Goal: Contribute content

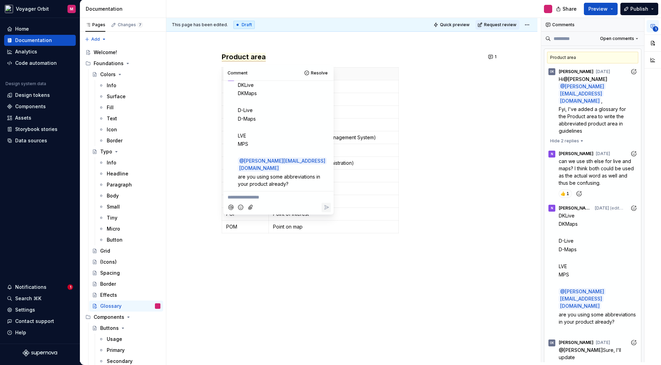
scroll to position [151, 0]
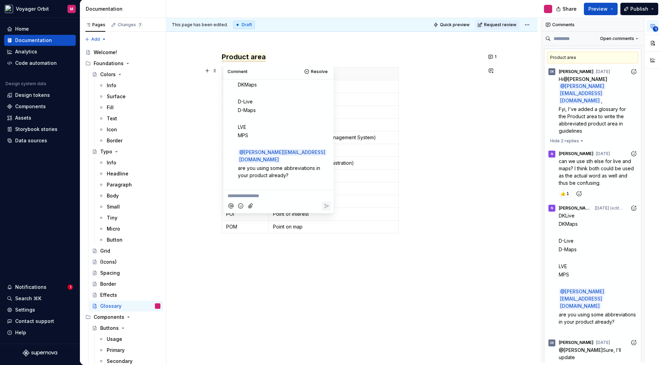
click at [196, 107] on div "This page has been edited. Draft Quick preview Request review Glossary Edit hea…" at bounding box center [353, 190] width 375 height 344
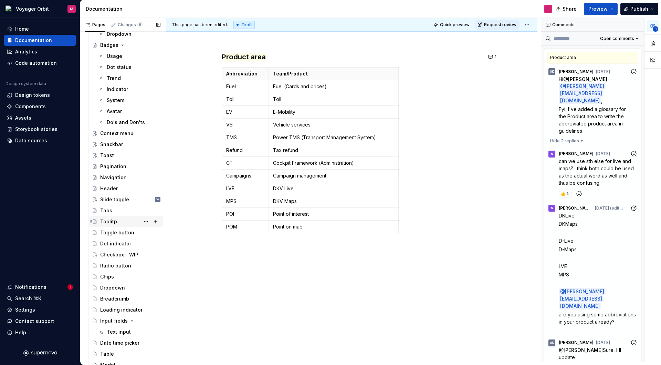
scroll to position [360, 0]
click at [114, 256] on div "Checkbox - WIP" at bounding box center [119, 254] width 38 height 7
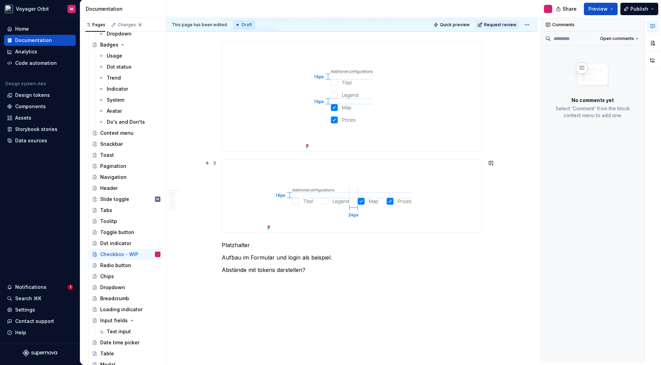
scroll to position [840, 0]
type textarea "*"
click at [235, 243] on p "Platzhalter" at bounding box center [352, 244] width 260 height 8
click at [225, 243] on p "Platzhalter" at bounding box center [352, 244] width 260 height 8
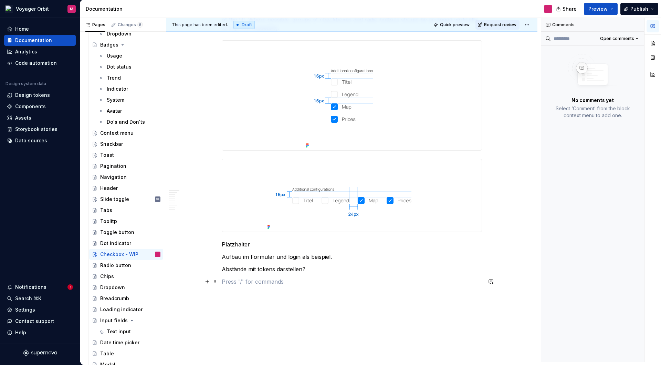
click at [234, 279] on p at bounding box center [352, 281] width 260 height 8
click at [223, 245] on p "Platzhalter" at bounding box center [352, 244] width 260 height 8
drag, startPoint x: 269, startPoint y: 243, endPoint x: 279, endPoint y: 244, distance: 10.0
click at [279, 244] on p "Vertical padding 24px Platzhalter" at bounding box center [352, 244] width 260 height 8
click at [267, 244] on p "Vertical padding 24px Platzhalter" at bounding box center [352, 244] width 260 height 8
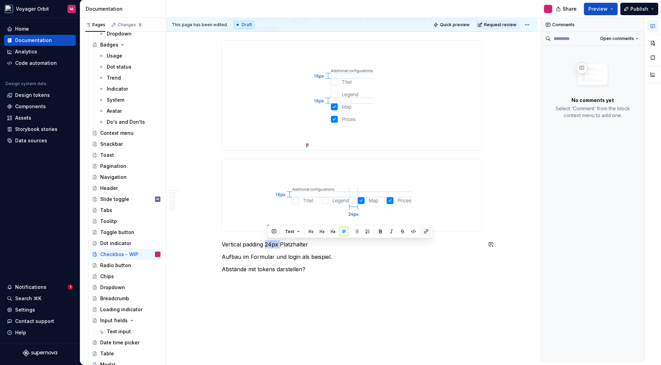
click at [426, 230] on button "button" at bounding box center [427, 232] width 10 height 10
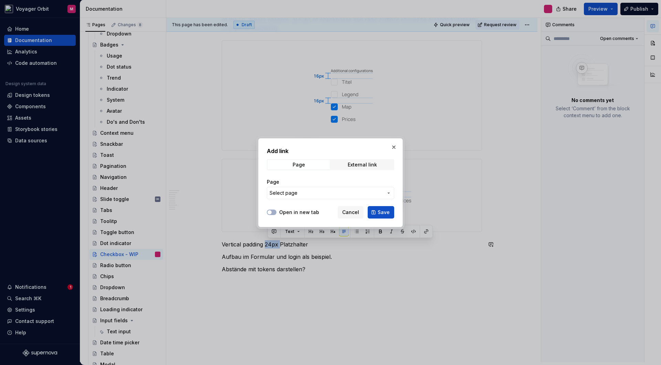
drag, startPoint x: 392, startPoint y: 148, endPoint x: 392, endPoint y: 157, distance: 9.0
click at [392, 148] on button "button" at bounding box center [394, 147] width 10 height 10
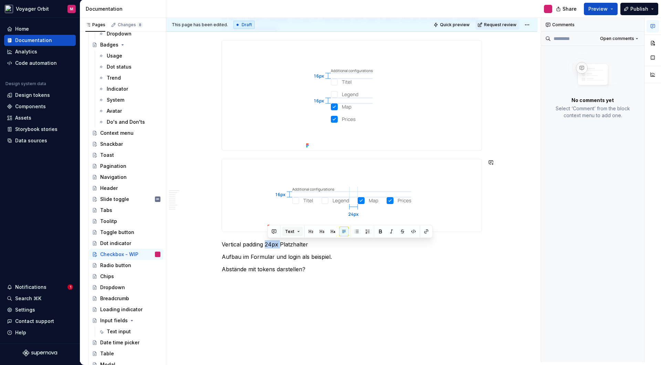
click at [298, 232] on button "Text" at bounding box center [292, 232] width 21 height 10
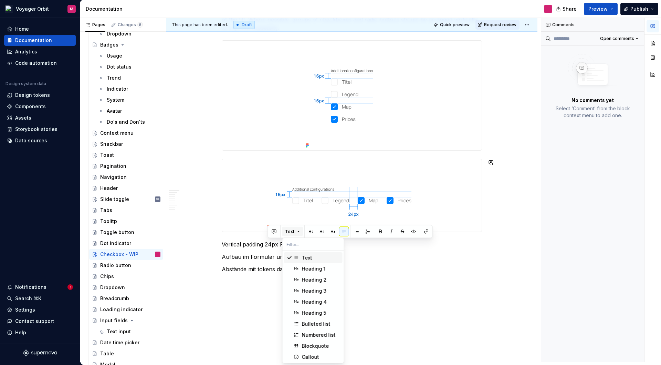
click at [298, 232] on button "Text" at bounding box center [292, 232] width 21 height 10
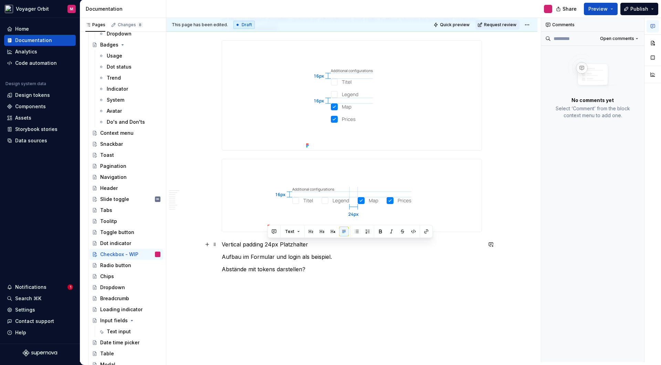
click at [293, 246] on p "Vertical padding 24px Platzhalter" at bounding box center [352, 244] width 260 height 8
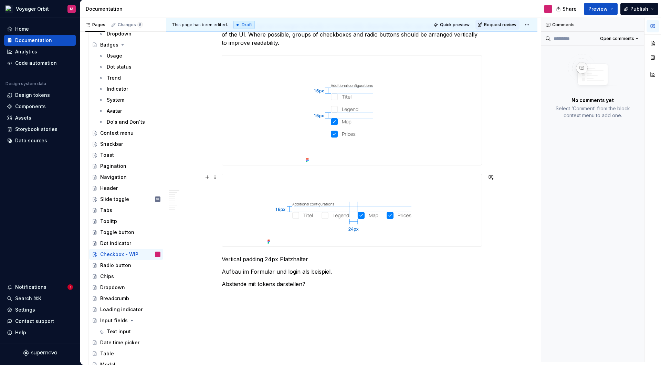
scroll to position [853, 0]
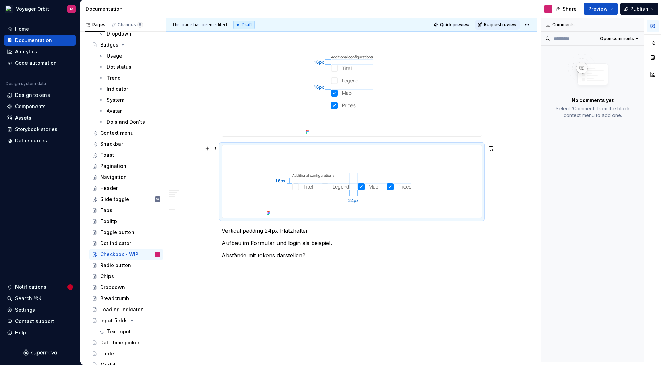
click at [250, 163] on div at bounding box center [352, 181] width 260 height 72
click at [652, 42] on button "button" at bounding box center [653, 43] width 12 height 12
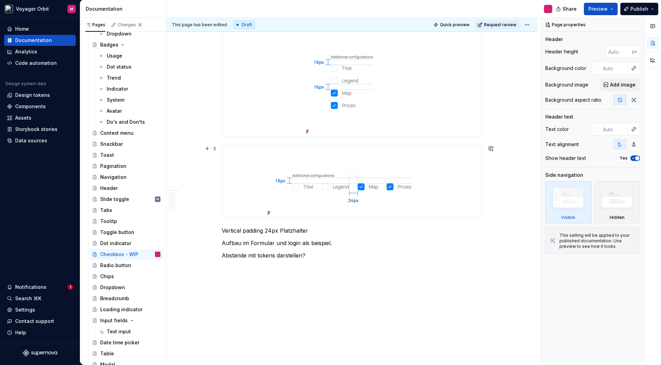
click at [377, 154] on img at bounding box center [352, 181] width 174 height 72
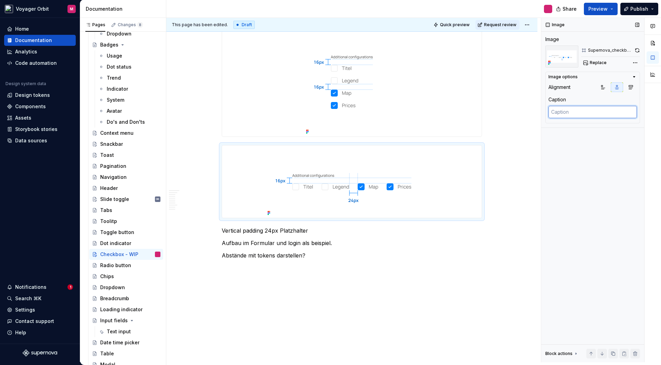
click at [566, 112] on textarea at bounding box center [593, 112] width 89 height 12
click at [563, 111] on textarea at bounding box center [593, 112] width 89 height 12
paste textarea "The distance between the checkboxes is 24px."
type textarea "*"
type textarea "The distance between the checkboxes is 24px."
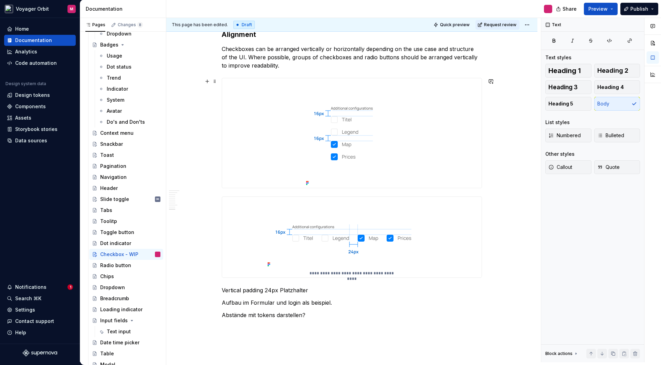
scroll to position [805, 0]
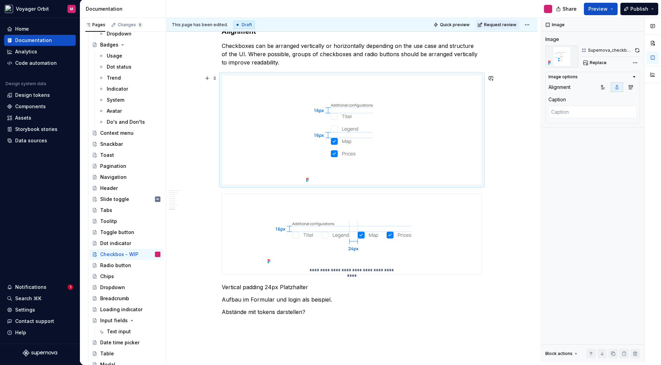
click at [429, 131] on div at bounding box center [352, 130] width 260 height 110
click at [565, 106] on textarea at bounding box center [593, 112] width 89 height 12
paste textarea "The distance between the checkboxes is 24px."
type textarea "*"
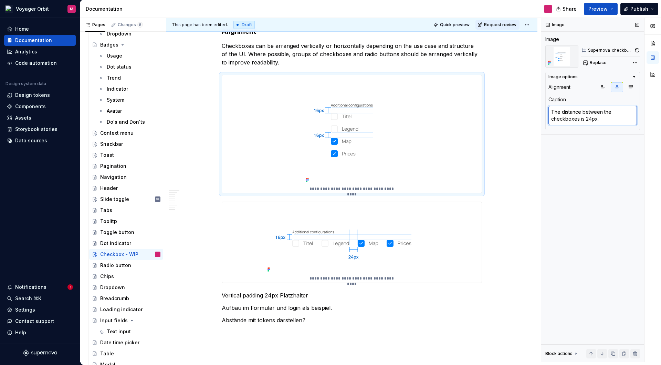
drag, startPoint x: 585, startPoint y: 119, endPoint x: 591, endPoint y: 119, distance: 5.9
click at [591, 119] on textarea "The distance between the checkboxes is 24px." at bounding box center [593, 115] width 89 height 19
type textarea "The distance between the checkboxes is 1px."
type textarea "*"
type textarea "The distance between the checkboxes is 24px."
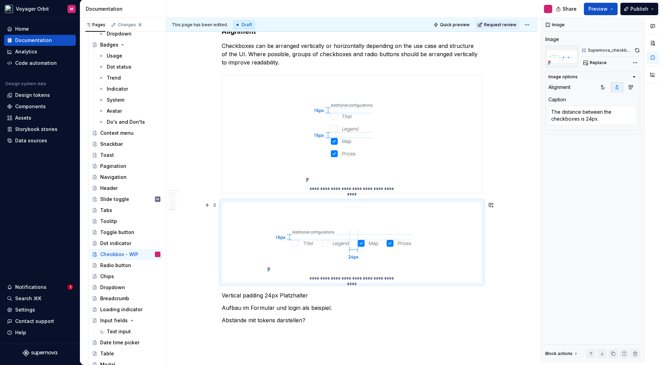
drag, startPoint x: 479, startPoint y: 214, endPoint x: 485, endPoint y: 214, distance: 5.6
click at [479, 214] on div "**********" at bounding box center [352, 242] width 260 height 81
click at [596, 191] on div "Image Image Supernova_checkbox_alignment_vertical Replace Image options Alignme…" at bounding box center [592, 190] width 103 height 344
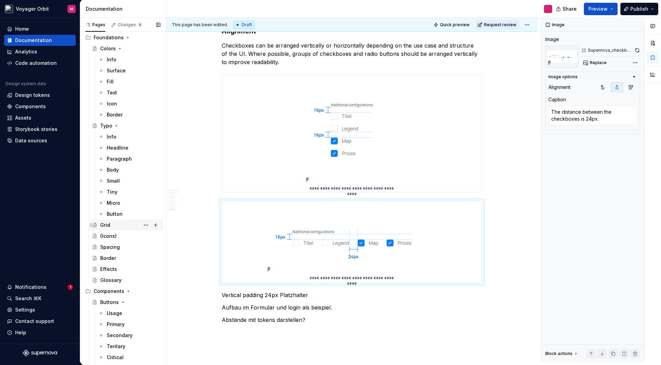
scroll to position [26, 0]
click at [113, 246] on div "Spacing" at bounding box center [110, 246] width 20 height 7
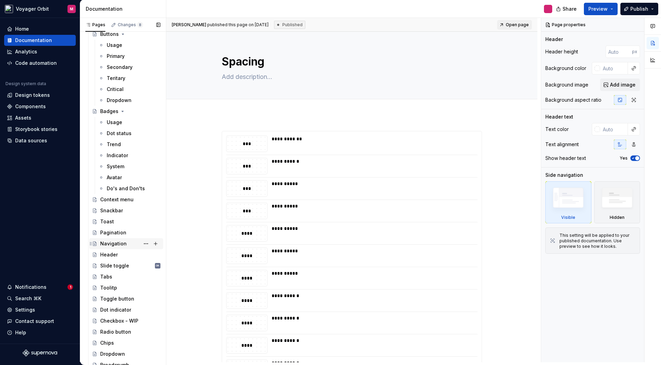
scroll to position [313, 0]
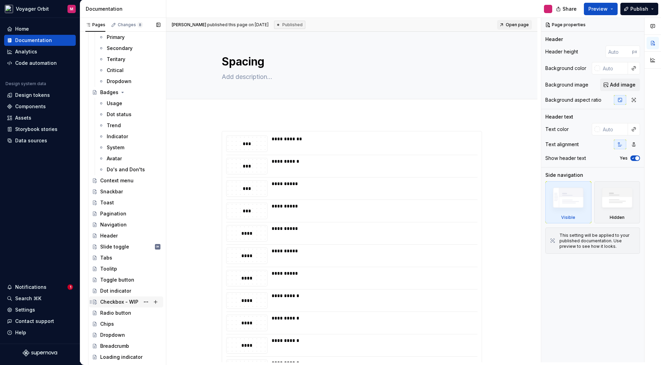
click at [118, 303] on div "Checkbox - WIP" at bounding box center [119, 301] width 38 height 7
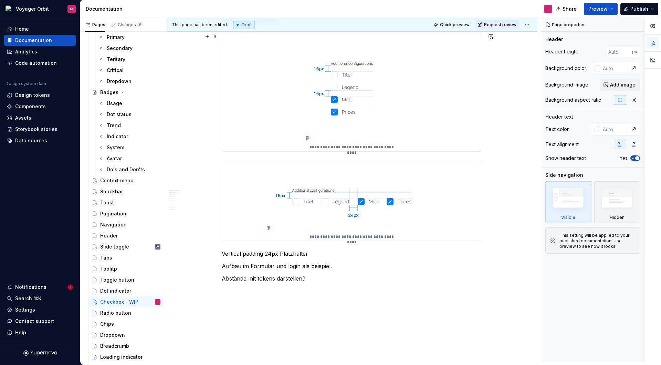
scroll to position [841, 0]
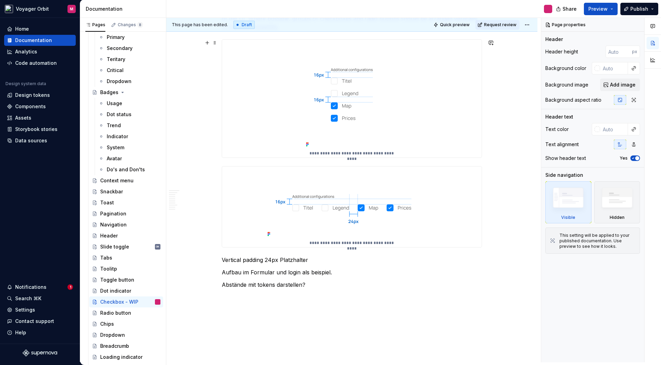
click at [401, 148] on img at bounding box center [351, 95] width 97 height 110
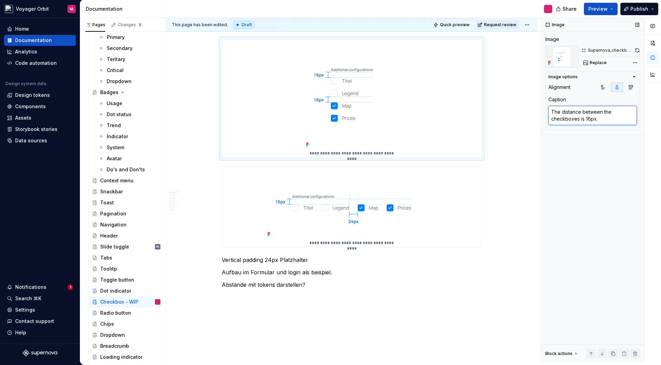
click at [599, 119] on textarea "The distance between the checkboxes is 16px." at bounding box center [593, 115] width 89 height 19
click at [604, 119] on textarea "The distance between the checkboxes is 16px." at bounding box center [593, 115] width 89 height 19
type textarea "*"
type textarea "The distance between the checkboxes is 16px"
type textarea "*"
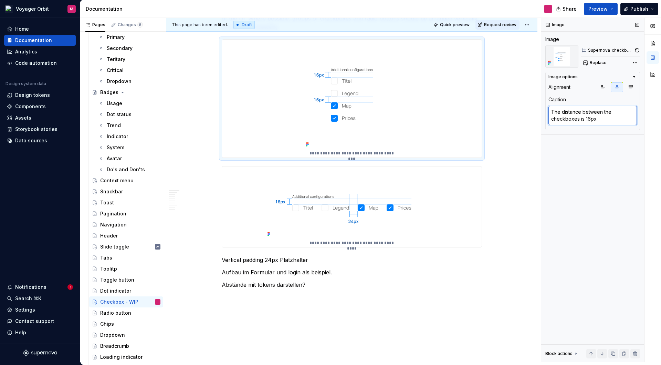
type textarea "The distance between the checkboxes is 16px"
type textarea "*"
type textarea "The distance between the checkboxes is 16px"
type textarea "*"
type textarea "The distance between the checkboxes is 16px."
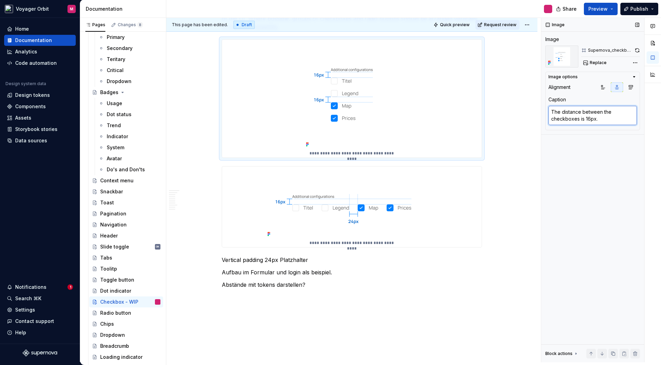
type textarea "*"
type textarea "The distance between the checkboxes is 16px"
type textarea "*"
type textarea "The distance between the checkboxes is 16px"
type textarea "*"
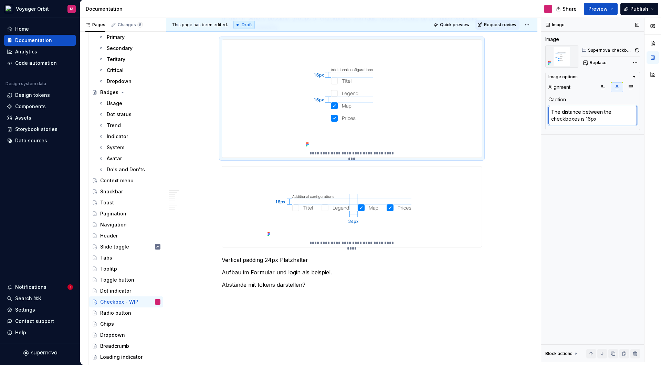
type textarea "The distance between the checkboxes is 16px /"
type textarea "*"
type textarea "The distance between the checkboxes is 16px"
type textarea "*"
type textarea "The distance between the checkboxes is 16px /"
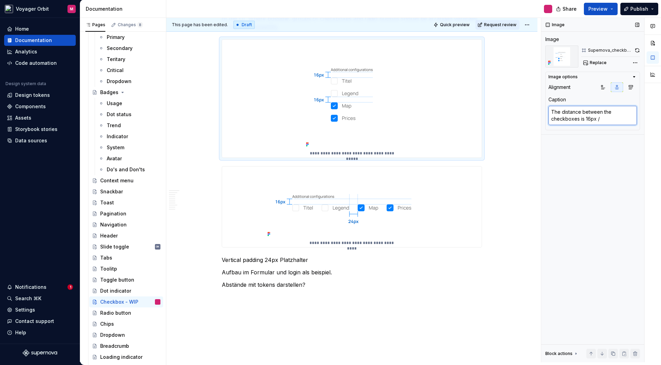
type textarea "*"
type textarea "The distance between the checkboxes is 16px /s"
type textarea "*"
type textarea "The distance between the checkboxes is 16px /sp"
type textarea "*"
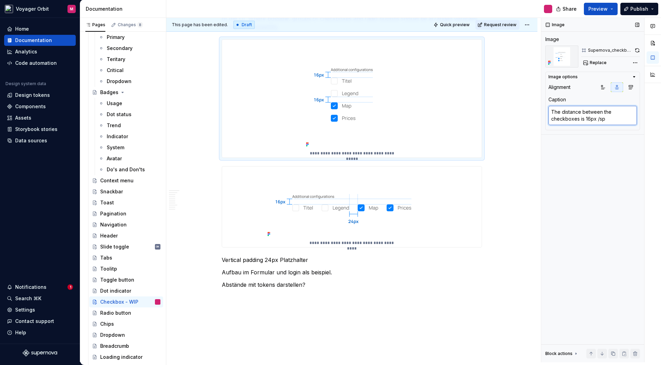
type textarea "The distance between the checkboxes is 16px /spa"
type textarea "*"
type textarea "The distance between the checkboxes is 16px /spac"
type textarea "*"
type textarea "The distance between the checkboxes is 16px /spacn"
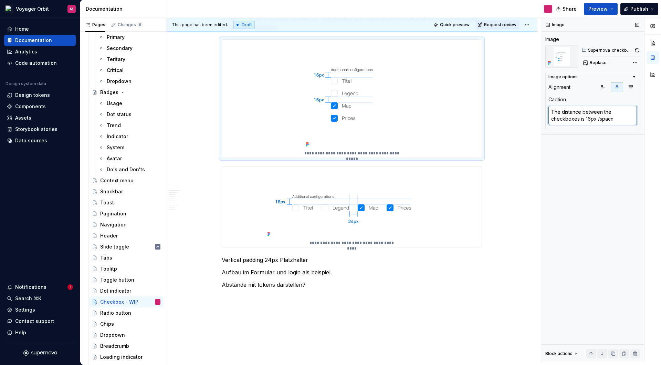
type textarea "*"
type textarea "The distance between the checkboxes is 16px /spacnin"
type textarea "*"
type textarea "The distance between the checkboxes is 16px /spacning"
type textarea "*"
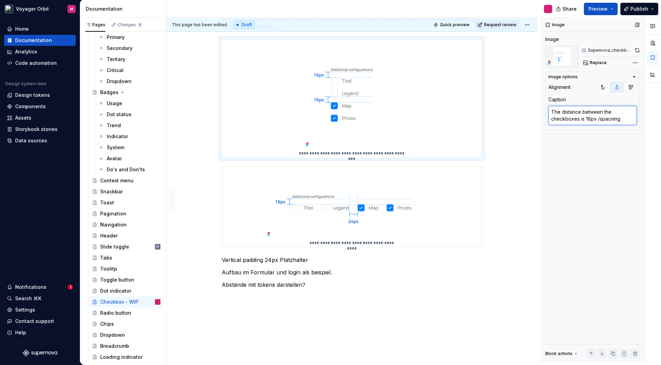
type textarea "The distance between the checkboxes is 16px /spacnin"
type textarea "*"
type textarea "The distance between the checkboxes is 16px /spacni"
type textarea "*"
type textarea "The distance between the checkboxes is 16px /spacn"
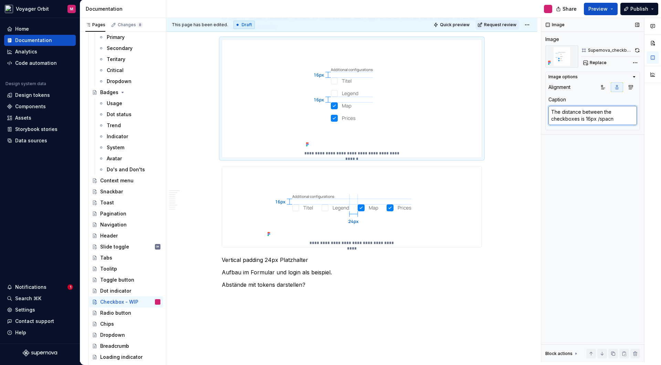
type textarea "*"
type textarea "The distance between the checkboxes is 16px /spac"
type textarea "*"
type textarea "The distance between the checkboxes is 16px /spa"
type textarea "*"
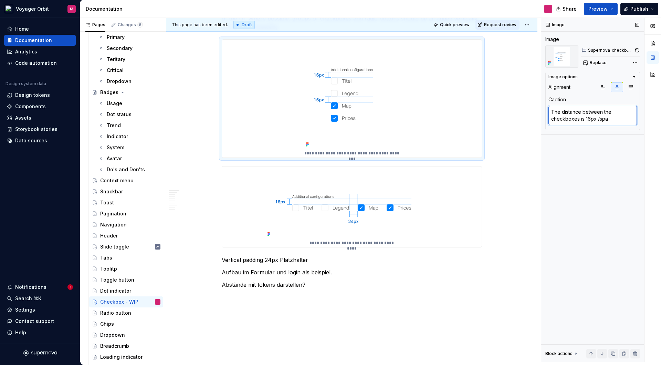
type textarea "The distance between the checkboxes is 16px /sp"
type textarea "*"
type textarea "The distance between the checkboxes is 16px /s"
type textarea "*"
type textarea "The distance between the checkboxes is 16px /"
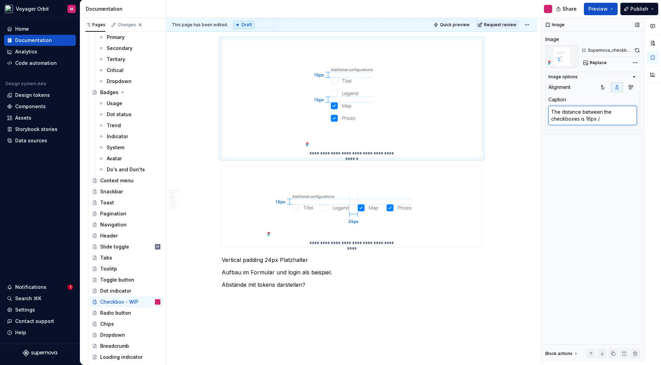
type textarea "*"
type textarea "The distance between the checkboxes is 16px ("
type textarea "*"
type textarea "The distance between the checkboxes is 16px (s"
type textarea "*"
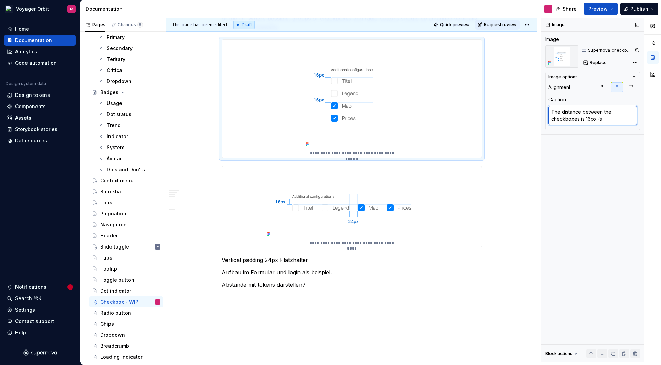
type textarea "The distance between the checkboxes is 16px (sp"
type textarea "*"
type textarea "The distance between the checkboxes is 16px (spa"
type textarea "*"
type textarea "The distance between the checkboxes is 16px (spac"
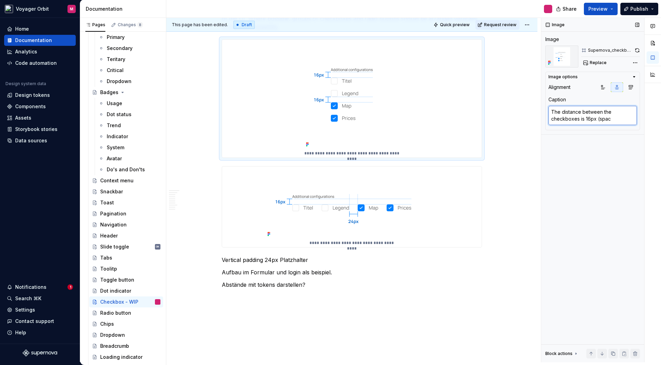
type textarea "*"
type textarea "The distance between the checkboxes is 16px (spaci"
type textarea "*"
type textarea "The distance between the checkboxes is 16px (spacing"
type textarea "*"
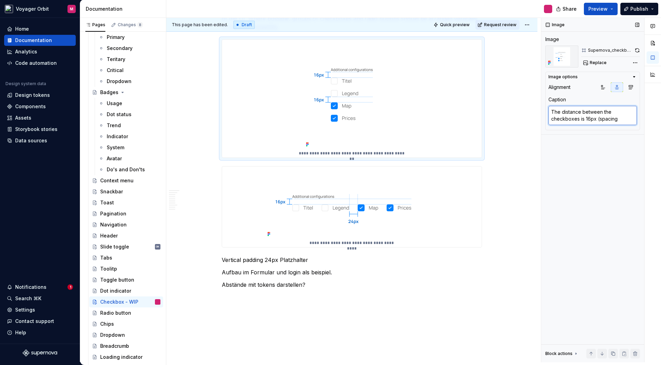
type textarea "The distance between the checkboxes is 16px (spacing-"
type textarea "*"
type textarea "The distance between the checkboxes is 16px (spacing-l"
type textarea "*"
type textarea "The distance between the checkboxes is 16px (spacing-lg"
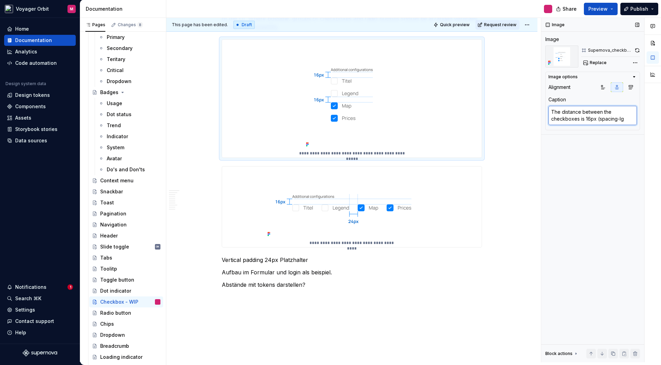
type textarea "*"
type textarea "The distance between the checkboxes is 16px (spacing-lg)"
type textarea "*"
type textarea "The distance between the checkboxes is 24px."
click at [373, 245] on p "**********" at bounding box center [352, 243] width 92 height 6
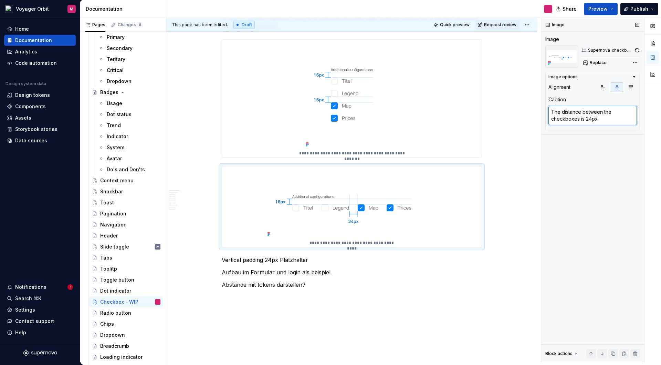
click at [604, 118] on textarea "The distance between the checkboxes is 24px." at bounding box center [593, 115] width 89 height 19
paste textarea "16px (spacing-lg)"
type textarea "*"
click at [589, 119] on textarea "The distance between the checkboxes is 16px (spacing-lg)." at bounding box center [593, 115] width 89 height 19
type textarea "The distance between the checkboxes is 1px (spacing-lg)."
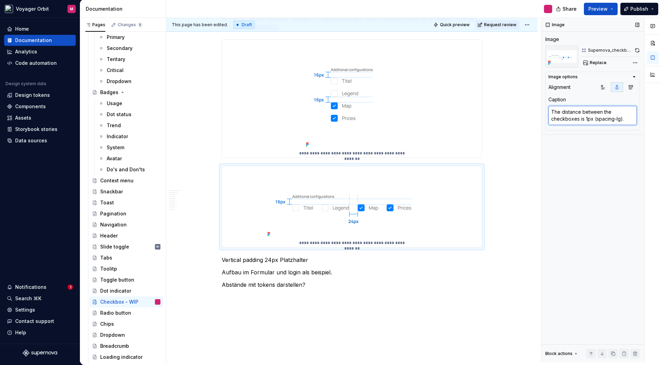
type textarea "*"
type textarea "The distance between the checkboxes is px (spacing-lg)."
type textarea "*"
type textarea "The distance between the checkboxes is 2px (spacing-lg)."
type textarea "*"
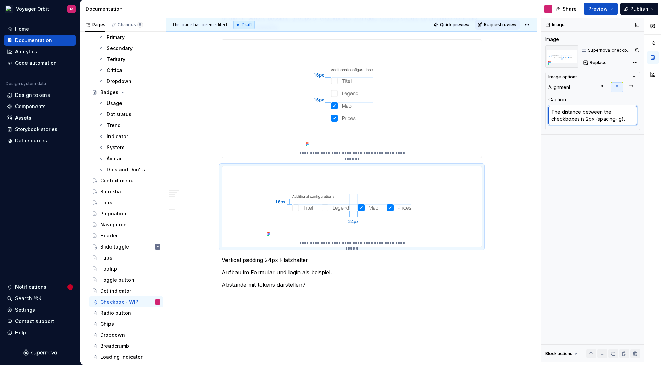
type textarea "The distance between the checkboxes is 24px (spacing-lg)."
type textarea "*"
type textarea "The distance between the checkboxes is 24px (spacing-g)."
type textarea "*"
type textarea "The distance between the checkboxes is 24px (spacing-2g)."
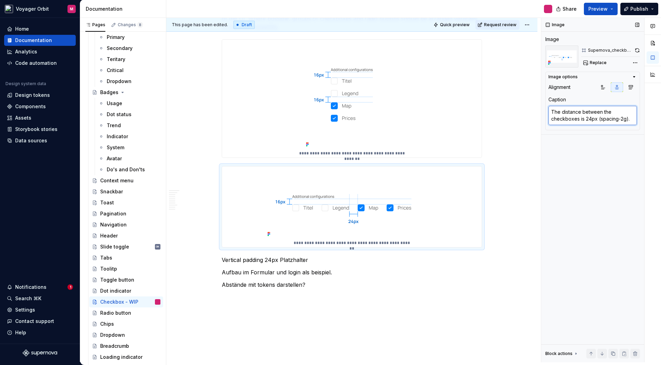
type textarea "*"
type textarea "The distance between the checkboxes is 24px (spacing-2)."
type textarea "*"
type textarea "The distance between the checkboxes is 24px (spacing-2x)."
type textarea "*"
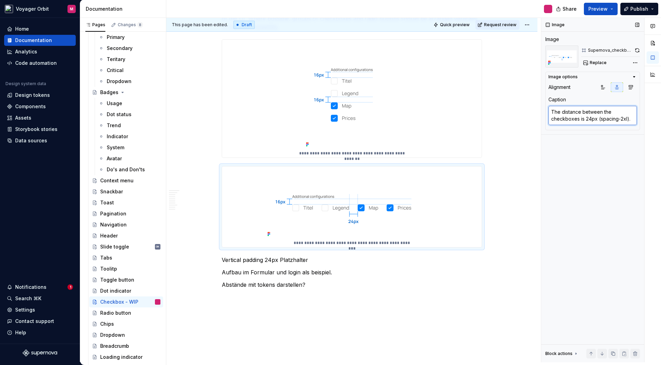
type textarea "The distance between the checkboxes is 24px (spacing-2xl)."
click at [576, 188] on div "Image Image Supernova_checkbox_alignment_vertical Replace Image options Alignme…" at bounding box center [592, 190] width 103 height 344
type textarea "*"
drag, startPoint x: 512, startPoint y: 117, endPoint x: 506, endPoint y: 127, distance: 11.5
click at [513, 117] on div "**********" at bounding box center [353, 190] width 375 height 344
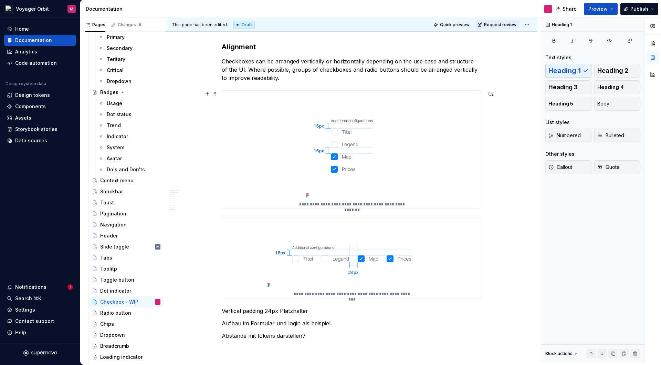
scroll to position [837, 0]
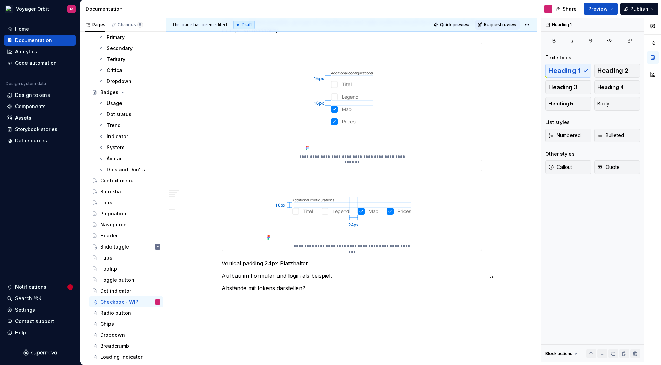
click at [304, 266] on p "Vertical padding 24px Platzhalter" at bounding box center [352, 263] width 260 height 8
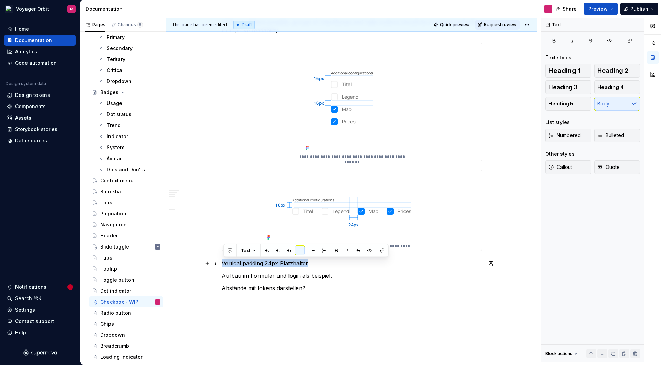
drag, startPoint x: 310, startPoint y: 263, endPoint x: 202, endPoint y: 262, distance: 108.1
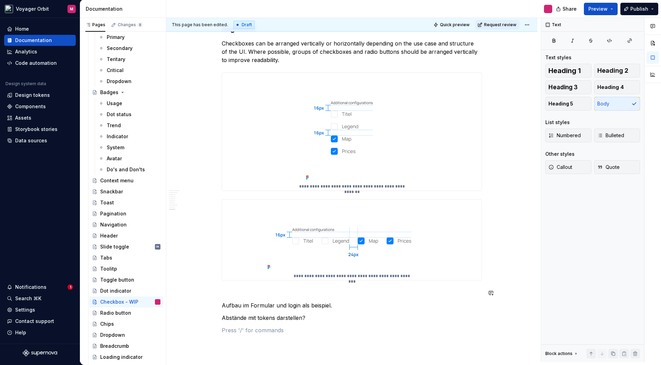
scroll to position [809, 0]
click at [246, 303] on p "Placement" at bounding box center [352, 304] width 260 height 8
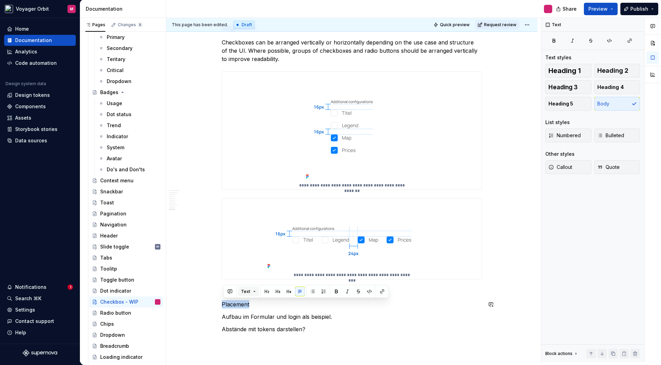
click at [255, 292] on button "Text" at bounding box center [248, 292] width 21 height 10
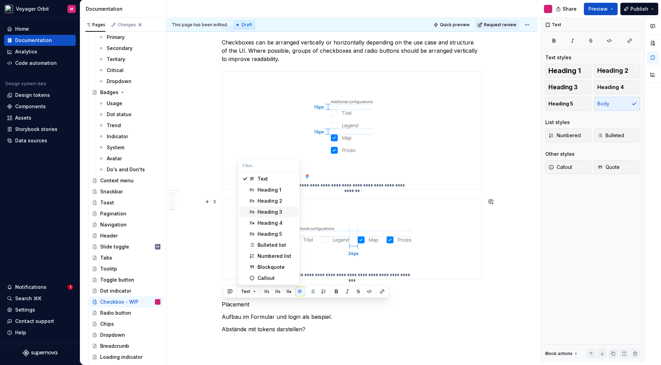
click at [268, 213] on div "Heading 3" at bounding box center [270, 211] width 25 height 7
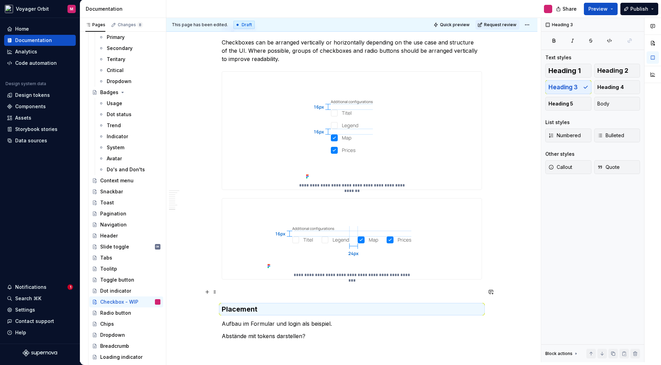
drag, startPoint x: 235, startPoint y: 294, endPoint x: 242, endPoint y: 290, distance: 7.9
click at [236, 294] on p at bounding box center [352, 292] width 260 height 8
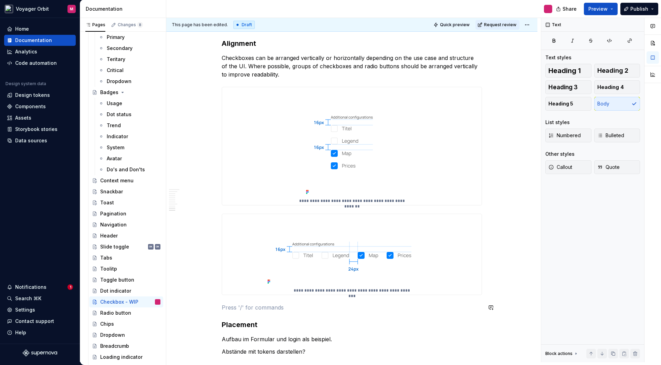
scroll to position [860, 0]
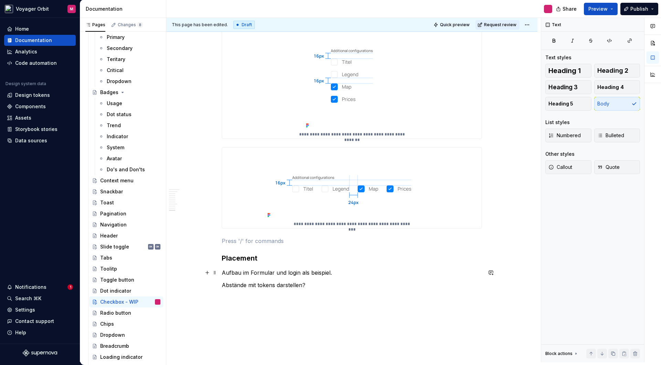
click at [258, 270] on p "Aufbau im Formular und login als beispiel." at bounding box center [352, 272] width 260 height 8
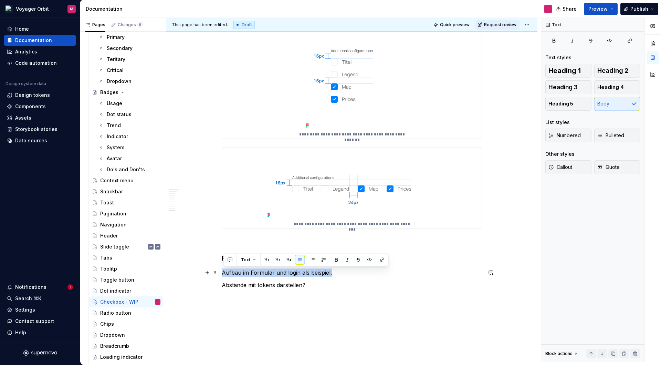
click at [258, 270] on p "Aufbau im Formular und login als beispiel." at bounding box center [352, 272] width 260 height 8
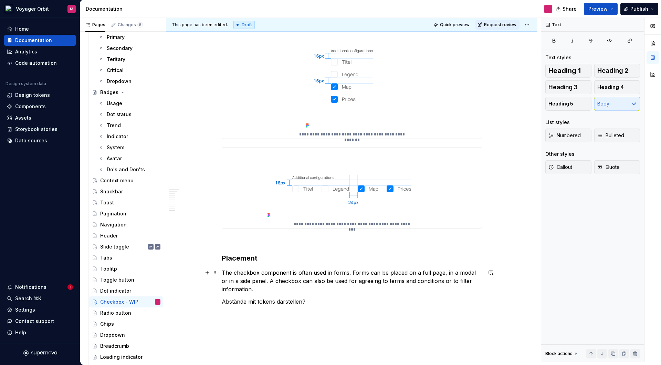
scroll to position [858, 0]
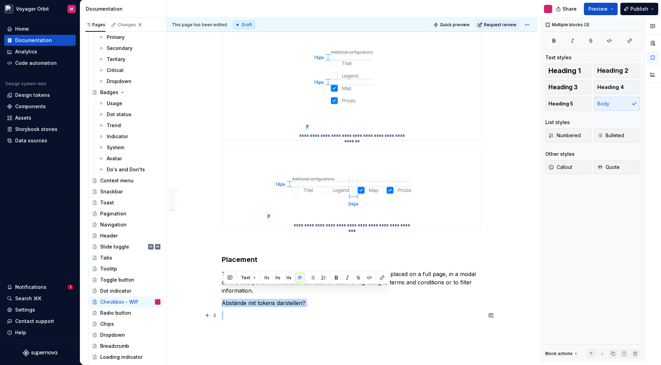
drag, startPoint x: 260, startPoint y: 292, endPoint x: 334, endPoint y: 318, distance: 79.1
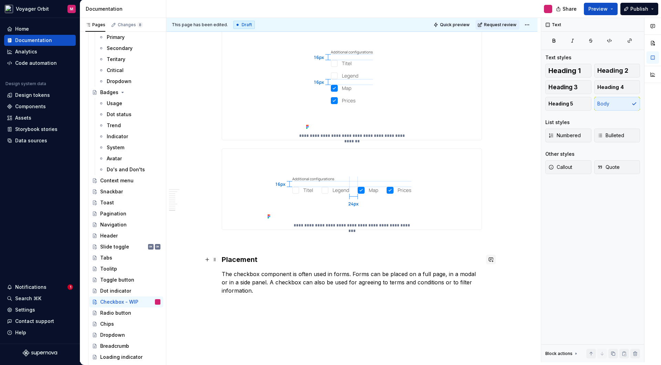
click at [491, 256] on button "button" at bounding box center [491, 259] width 10 height 10
click at [181, 233] on div "**********" at bounding box center [353, 190] width 375 height 344
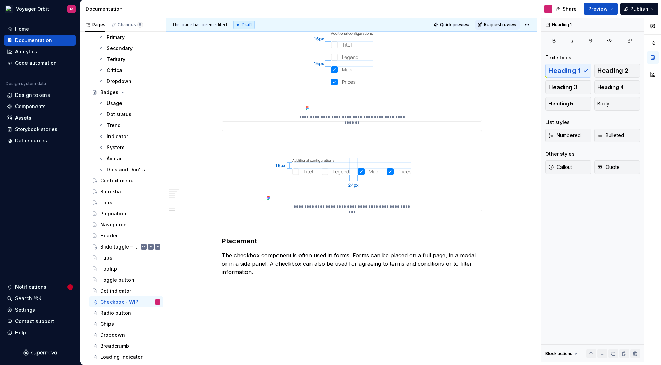
scroll to position [908, 0]
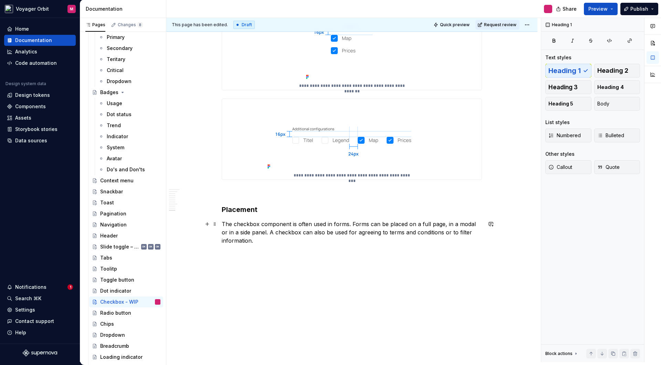
click at [262, 243] on p "The checkbox component is often used in forms. Forms can be placed on a full pa…" at bounding box center [352, 232] width 260 height 25
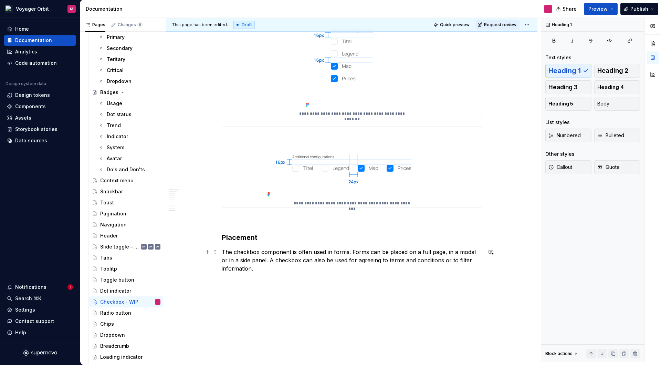
scroll to position [933, 0]
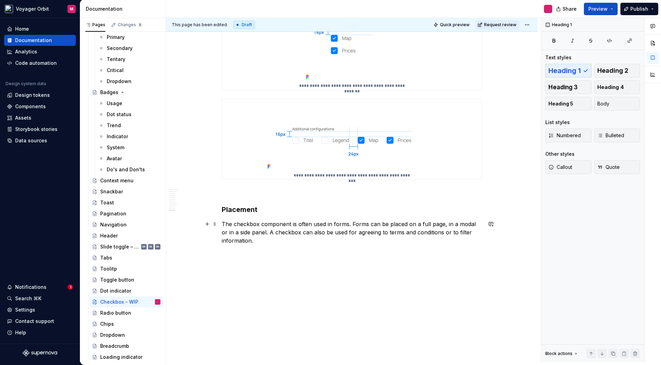
click at [260, 241] on p "The checkbox component is often used in forms. Forms can be placed on a full pa…" at bounding box center [352, 232] width 260 height 25
click at [225, 261] on div "**********" at bounding box center [353, 190] width 375 height 344
click at [259, 242] on p "The checkbox component is often used in forms. Forms can be placed on a full pa…" at bounding box center [352, 232] width 260 height 25
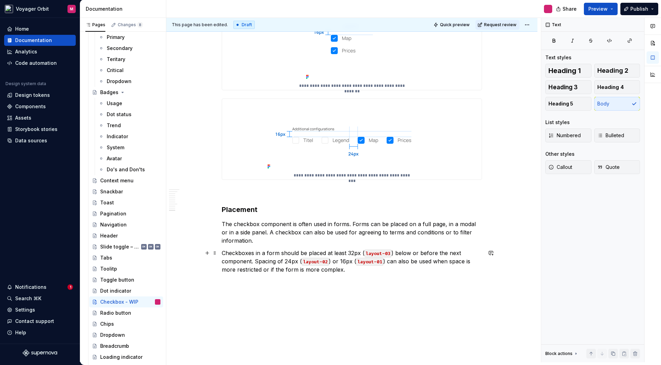
drag, startPoint x: 303, startPoint y: 260, endPoint x: 307, endPoint y: 260, distance: 4.1
click at [303, 260] on code "layout-02" at bounding box center [315, 262] width 27 height 8
click at [308, 260] on code "layout-02" at bounding box center [315, 262] width 27 height 8
click at [330, 261] on p "Checkboxes in a form should be placed at least 32px ( layout-03 ) below or befo…" at bounding box center [352, 261] width 260 height 25
click at [364, 313] on div "**********" at bounding box center [353, 190] width 375 height 344
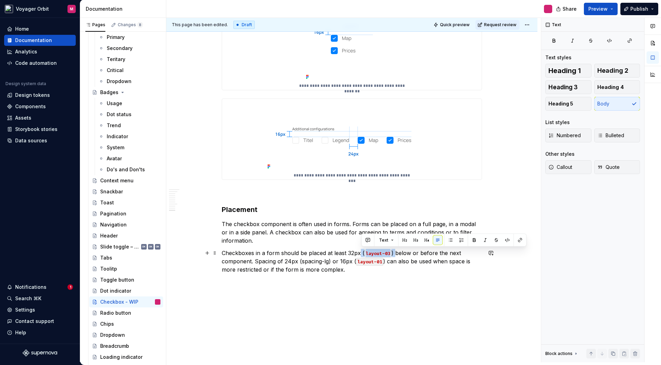
drag, startPoint x: 362, startPoint y: 252, endPoint x: 395, endPoint y: 252, distance: 33.4
click at [395, 252] on p "Checkboxes in a form should be placed at least 32px ( layout-03 ) below or befo…" at bounding box center [352, 261] width 260 height 25
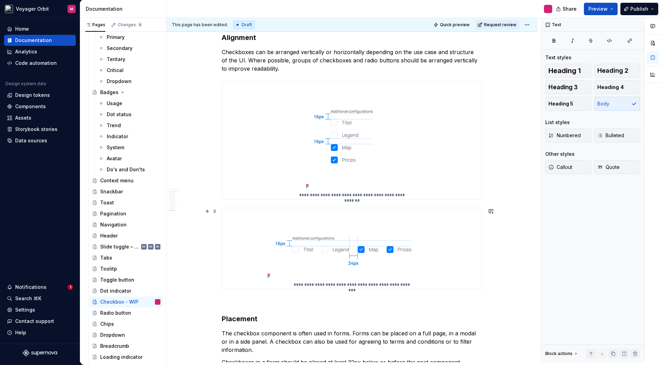
scroll to position [974, 0]
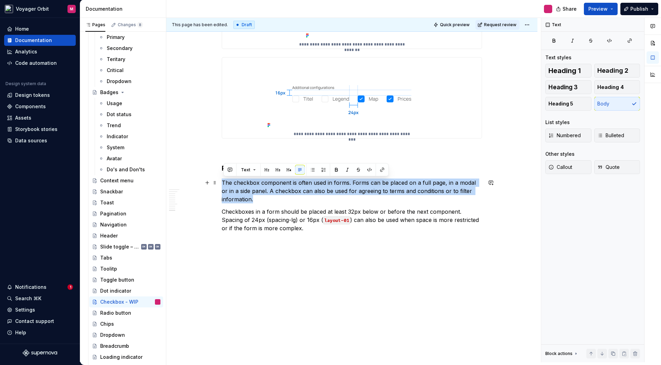
drag, startPoint x: 262, startPoint y: 200, endPoint x: 291, endPoint y: 225, distance: 37.4
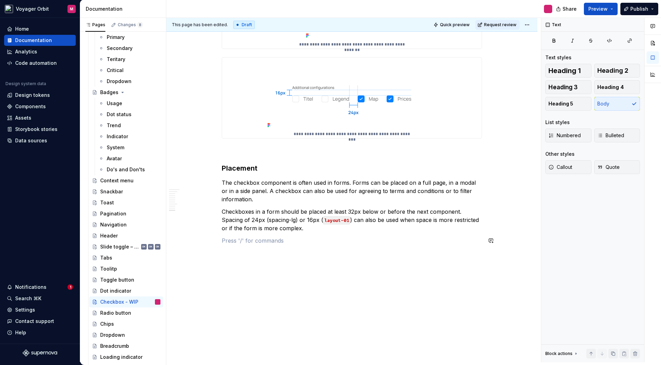
drag, startPoint x: 333, startPoint y: 247, endPoint x: 308, endPoint y: 238, distance: 26.4
drag, startPoint x: 297, startPoint y: 220, endPoint x: 332, endPoint y: 220, distance: 35.5
click at [332, 220] on p "Checkboxes in a form should be placed at least 32px below or before the next co…" at bounding box center [352, 219] width 260 height 25
drag, startPoint x: 278, startPoint y: 219, endPoint x: 327, endPoint y: 219, distance: 49.6
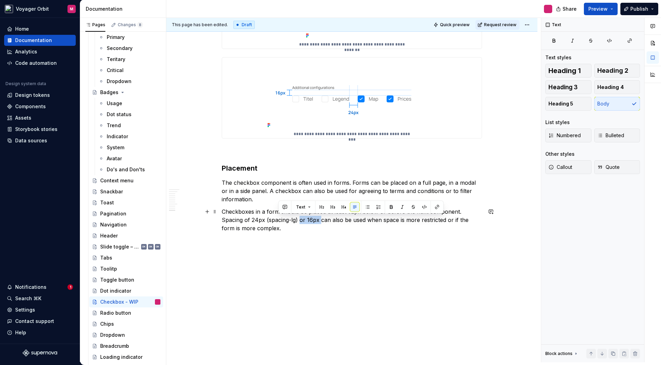
click at [300, 220] on p "Checkboxes in a form should be placed at least 32px below or before the next co…" at bounding box center [352, 219] width 260 height 25
click at [268, 219] on p "Checkboxes in a form should be placed at least 32px below or before the next co…" at bounding box center [352, 219] width 260 height 25
click at [271, 219] on p "Checkboxes in a form should be placed at least 32px below or before the next co…" at bounding box center [352, 219] width 260 height 25
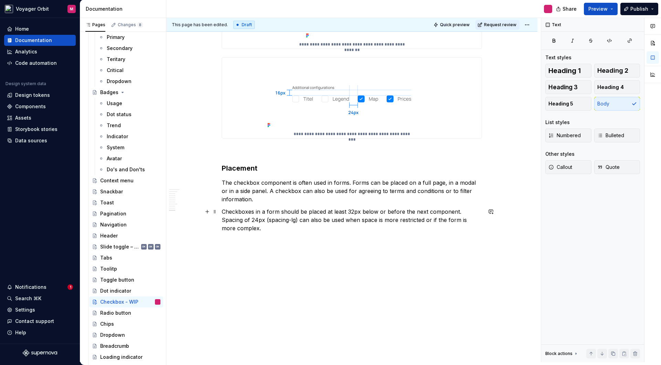
click at [270, 220] on p "Checkboxes in a form should be placed at least 32px below or before the next co…" at bounding box center [352, 219] width 260 height 25
drag, startPoint x: 273, startPoint y: 250, endPoint x: 278, endPoint y: 250, distance: 4.8
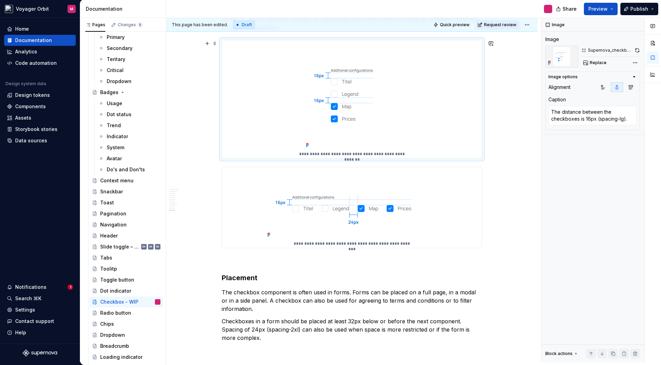
click at [232, 103] on div "**********" at bounding box center [352, 99] width 260 height 118
click at [244, 107] on div "**********" at bounding box center [352, 98] width 260 height 118
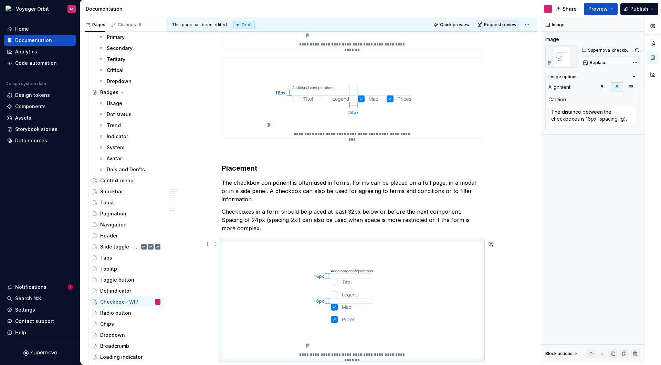
scroll to position [1042, 0]
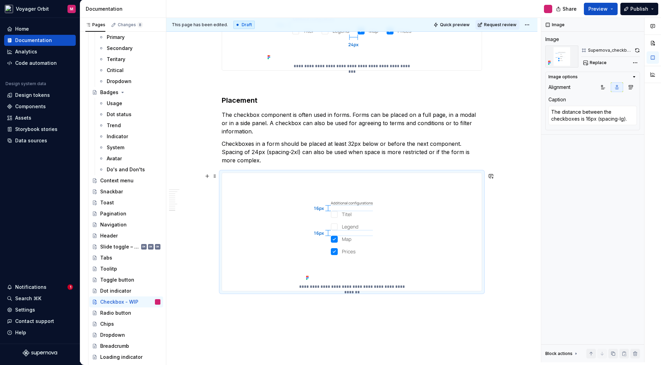
click at [330, 237] on img at bounding box center [351, 228] width 97 height 110
click at [598, 62] on span "Replace" at bounding box center [598, 63] width 17 height 6
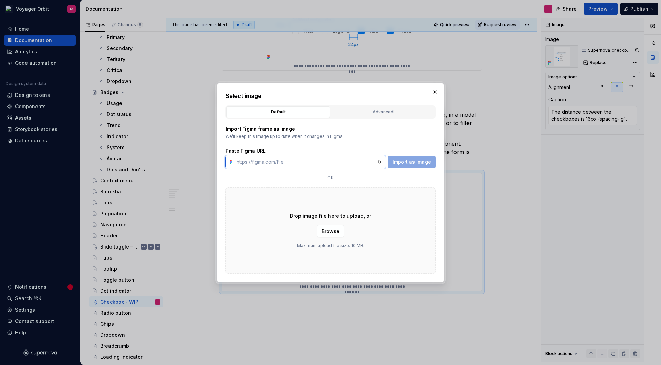
type textarea "*"
paste input "https://www.figma.com/design/jrDibK6wJCNF8mOz6wFVQ9/Orbit-UI-Basics?node-id=554…"
type input "https://www.figma.com/design/jrDibK6wJCNF8mOz6wFVQ9/Orbit-UI-Basics?node-id=554…"
click at [409, 161] on span "Import as image" at bounding box center [412, 161] width 39 height 7
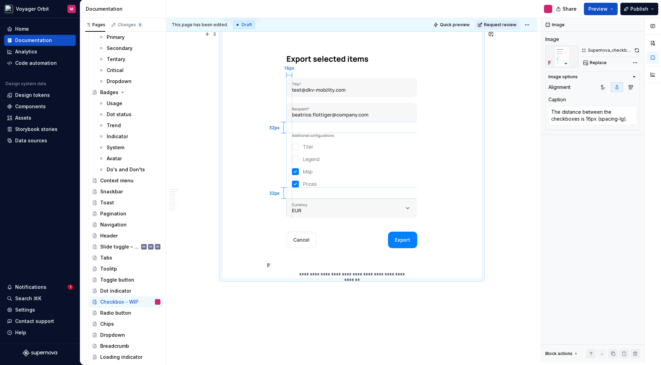
scroll to position [1197, 0]
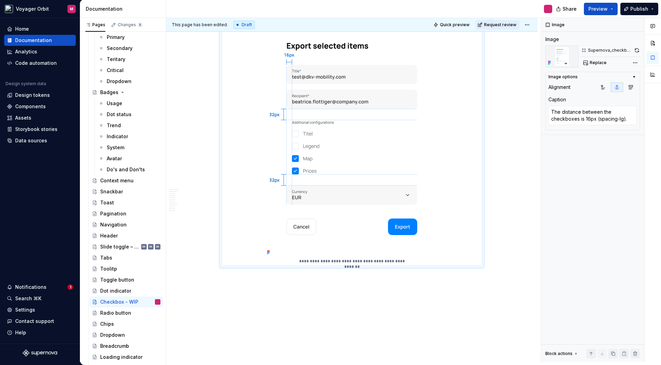
drag, startPoint x: 262, startPoint y: 287, endPoint x: 257, endPoint y: 248, distance: 39.2
click at [261, 287] on div "**********" at bounding box center [353, 190] width 375 height 344
drag, startPoint x: 253, startPoint y: 232, endPoint x: 458, endPoint y: 170, distance: 214.2
click at [253, 232] on div "**********" at bounding box center [352, 141] width 260 height 247
type textarea "*"
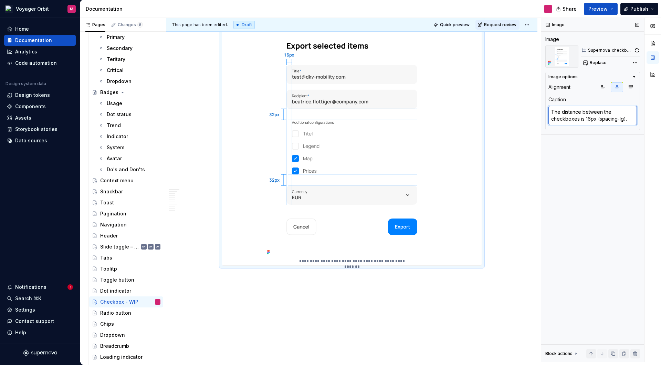
click at [613, 117] on textarea "The distance between the checkboxes is 16px (spacing-lg)." at bounding box center [593, 115] width 89 height 19
type textarea "*"
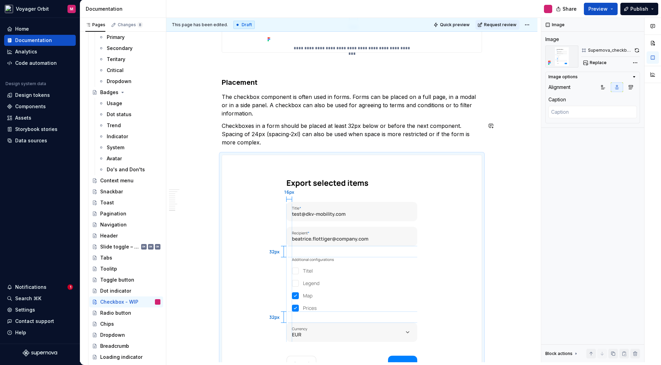
scroll to position [1083, 0]
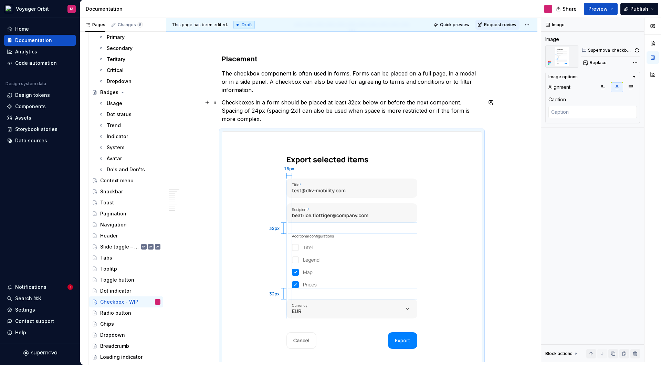
click at [252, 119] on p "Checkboxes in a form should be placed at least 32px below or before the next co…" at bounding box center [352, 110] width 260 height 25
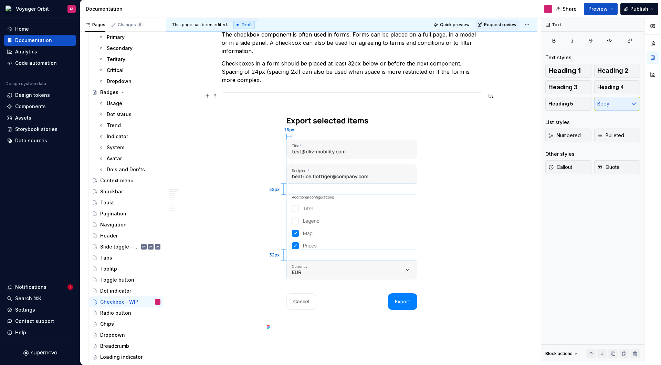
scroll to position [1137, 0]
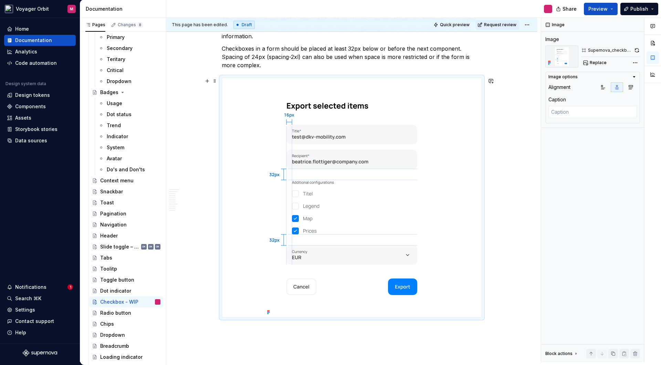
click at [252, 263] on div at bounding box center [352, 197] width 260 height 239
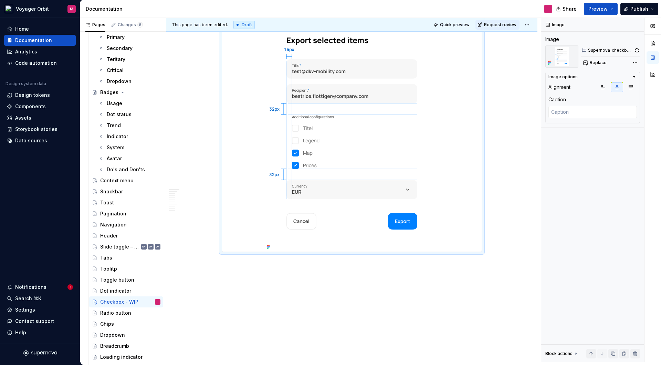
scroll to position [1210, 0]
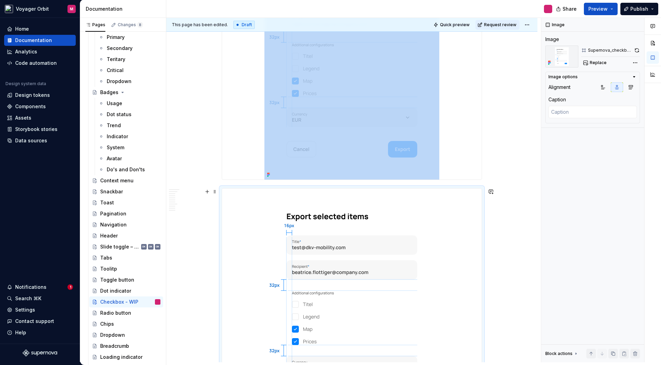
click at [439, 220] on img at bounding box center [351, 307] width 175 height 239
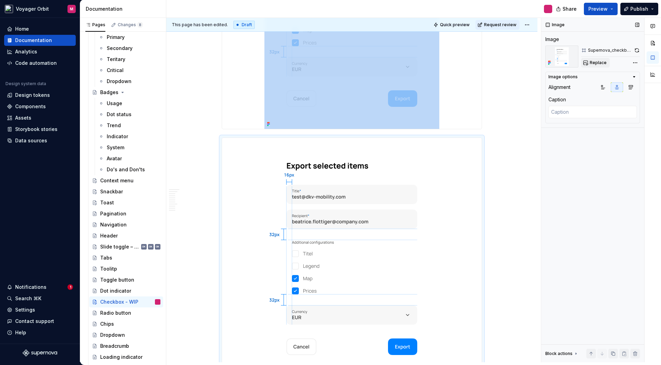
scroll to position [1331, 0]
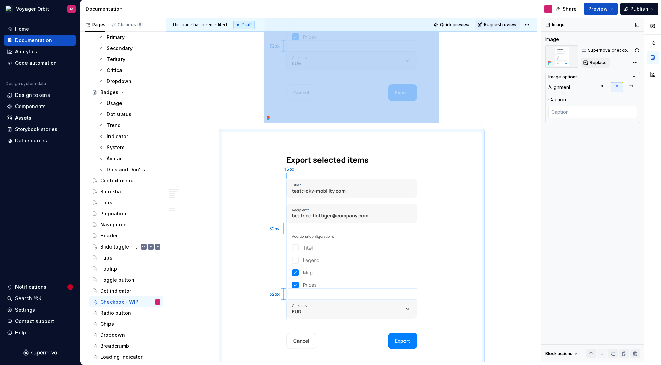
click at [598, 60] on span "Replace" at bounding box center [598, 63] width 17 height 6
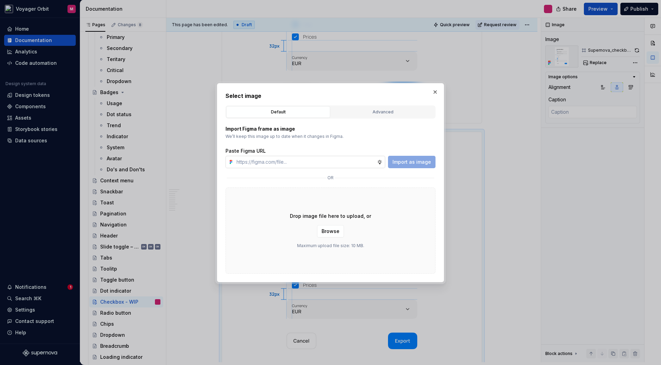
type textarea "*"
click at [290, 162] on input "text" at bounding box center [305, 162] width 143 height 12
type input "https://www.figma.com/design/jrDibK6wJCNF8mOz6wFVQ9/Orbit-UI-Basics?node-id=554…"
click at [412, 164] on span "Import as image" at bounding box center [412, 161] width 39 height 7
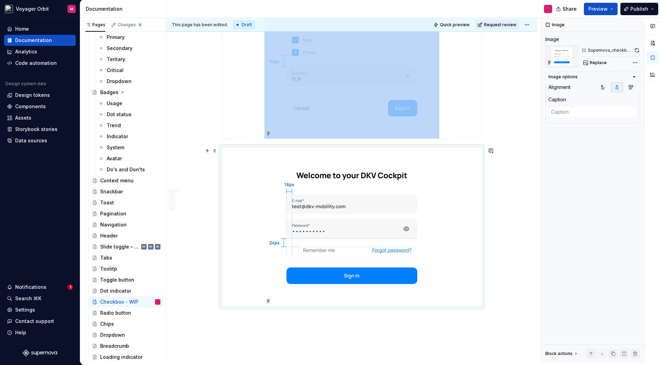
scroll to position [1358, 0]
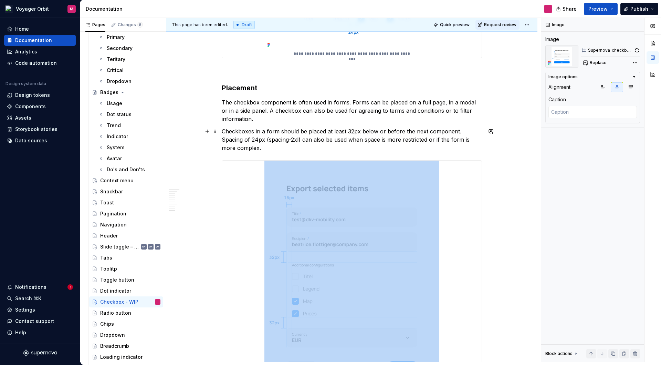
scroll to position [1053, 0]
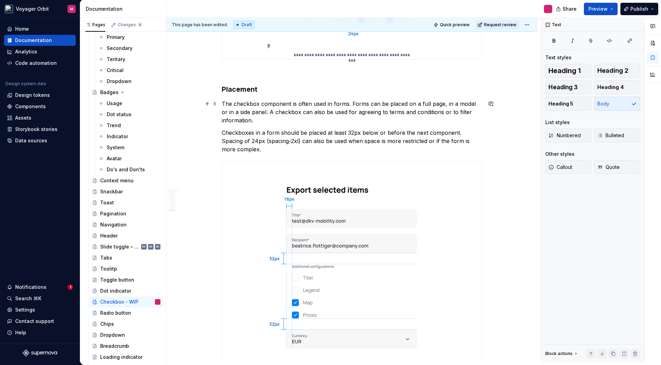
click at [270, 121] on p "The checkbox component is often used in forms. Forms can be placed on a full pa…" at bounding box center [352, 112] width 260 height 25
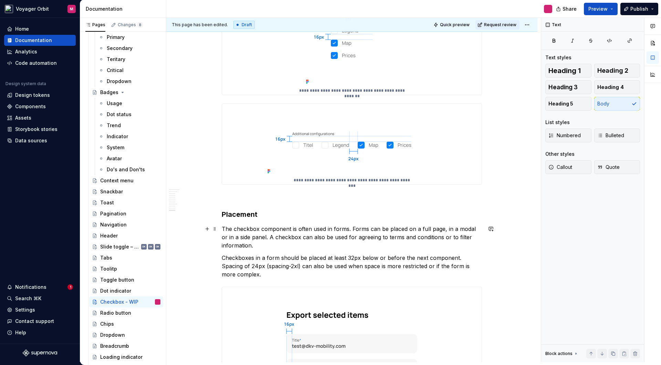
scroll to position [935, 0]
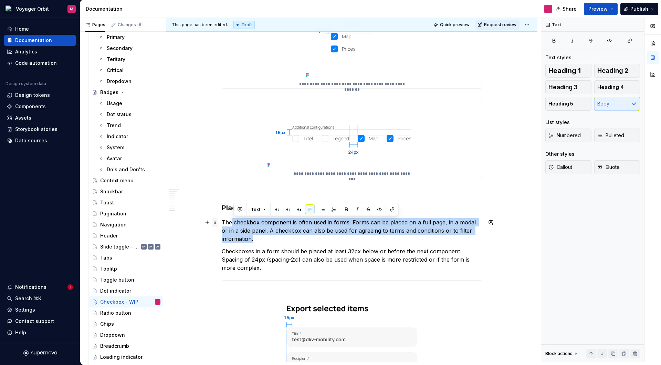
drag, startPoint x: 266, startPoint y: 238, endPoint x: 217, endPoint y: 223, distance: 50.5
click at [261, 235] on p "The checkbox component is often used in forms. Forms can be placed on a full pa…" at bounding box center [352, 230] width 260 height 25
drag, startPoint x: 243, startPoint y: 232, endPoint x: 229, endPoint y: 218, distance: 20.5
click at [225, 220] on p "The checkbox component is often used in forms. Forms can be placed on a full pa…" at bounding box center [352, 230] width 260 height 25
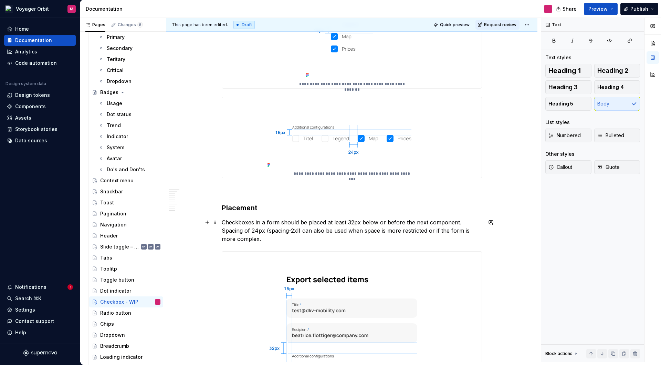
click at [274, 237] on p "Checkboxes in a form should be placed at least 32px below or before the next co…" at bounding box center [352, 230] width 260 height 25
drag, startPoint x: 379, startPoint y: 221, endPoint x: 387, endPoint y: 221, distance: 7.2
click at [379, 221] on p "Checkboxes in a form should be placed at least 32px below or before the next co…" at bounding box center [352, 230] width 260 height 25
click at [458, 223] on p "Checkboxes in a form should be placed at least 32px below or before the next co…" at bounding box center [352, 230] width 260 height 25
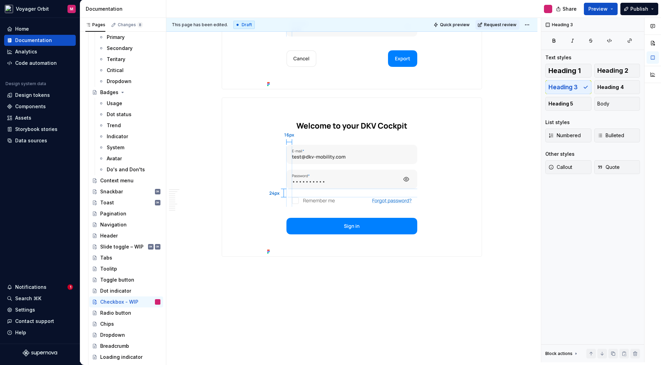
scroll to position [1348, 0]
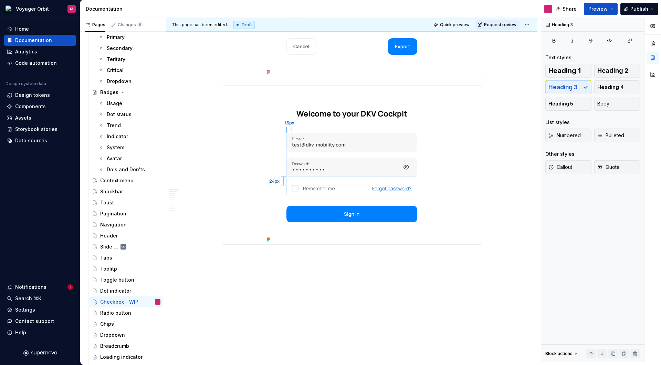
type textarea "*"
